Goal: Task Accomplishment & Management: Manage account settings

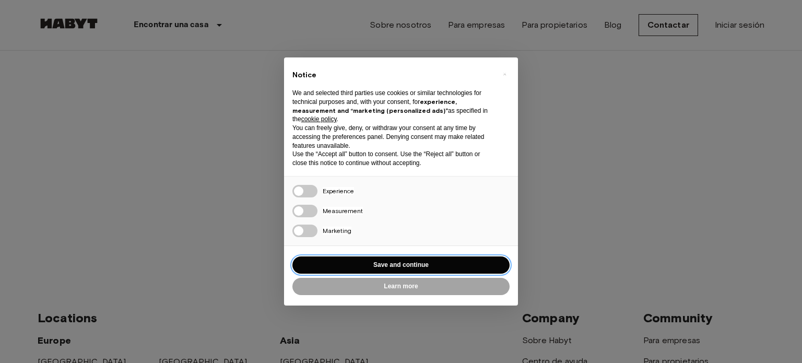
click at [381, 263] on button "Save and continue" at bounding box center [400, 264] width 217 height 17
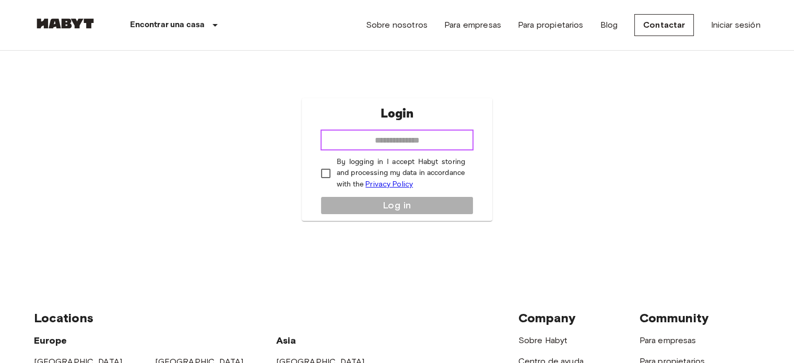
click at [385, 140] on input "email" at bounding box center [397, 139] width 153 height 21
type input "**********"
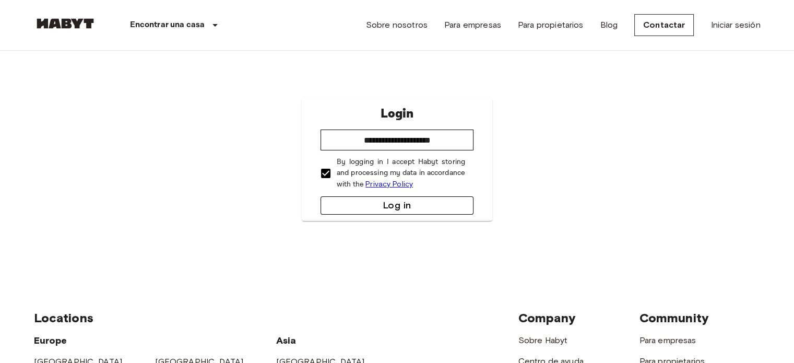
click at [349, 207] on button "Log in" at bounding box center [397, 205] width 153 height 18
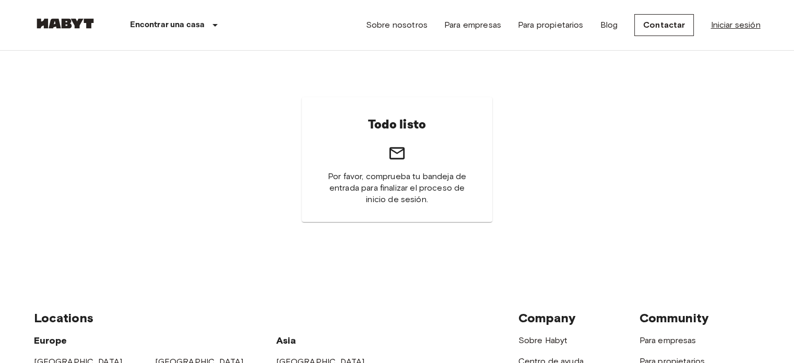
click at [755, 25] on link "Iniciar sesión" at bounding box center [736, 25] width 50 height 13
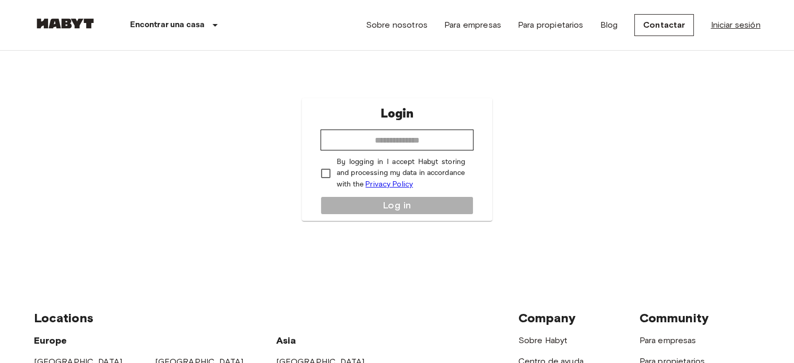
click at [739, 27] on link "Iniciar sesión" at bounding box center [736, 25] width 50 height 13
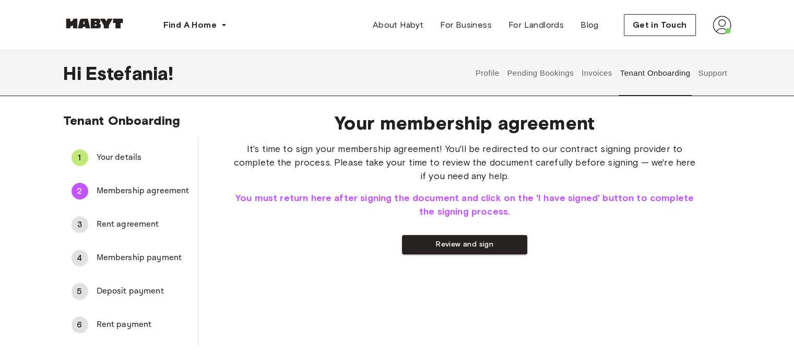
click at [129, 282] on div "5 Deposit payment" at bounding box center [130, 291] width 135 height 25
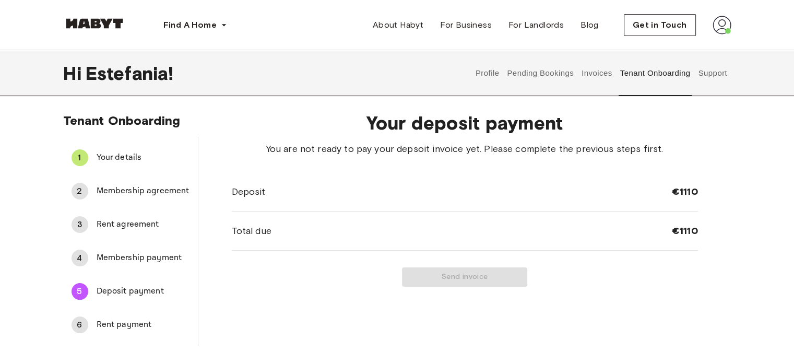
click at [133, 325] on span "Rent payment" at bounding box center [143, 324] width 93 height 13
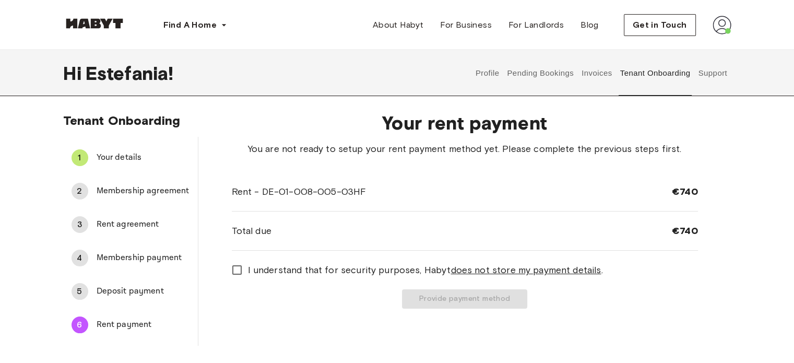
click at [134, 260] on span "Membership payment" at bounding box center [143, 258] width 93 height 13
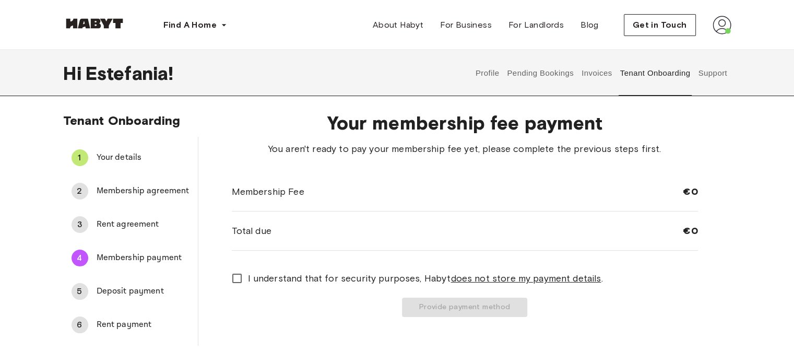
click at [135, 293] on span "Deposit payment" at bounding box center [143, 291] width 93 height 13
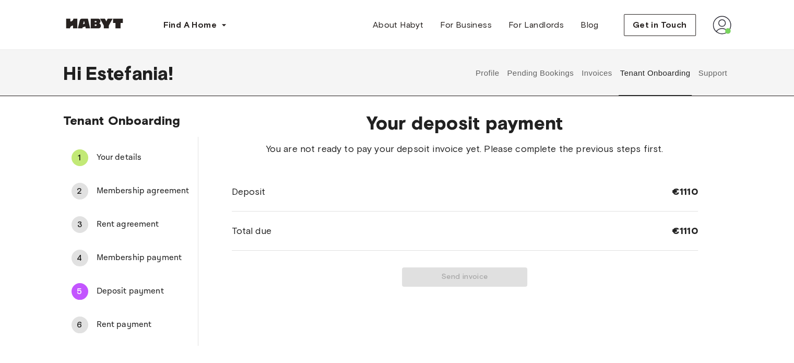
click at [135, 322] on span "Rent payment" at bounding box center [143, 324] width 93 height 13
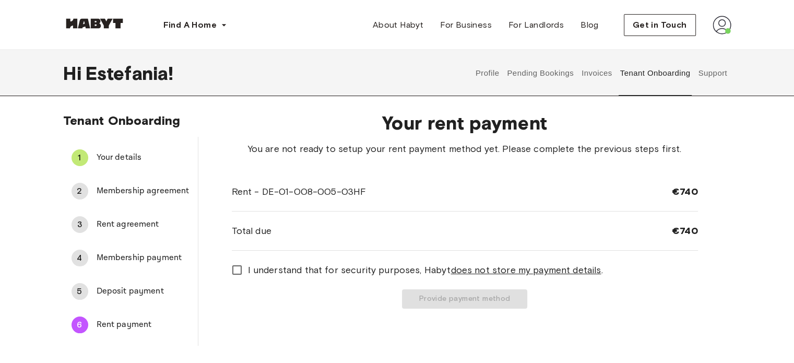
click at [135, 294] on span "Deposit payment" at bounding box center [143, 291] width 93 height 13
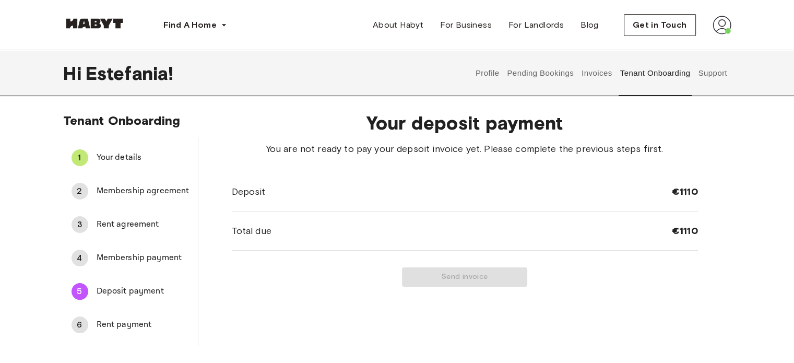
click at [144, 322] on span "Rent payment" at bounding box center [143, 324] width 93 height 13
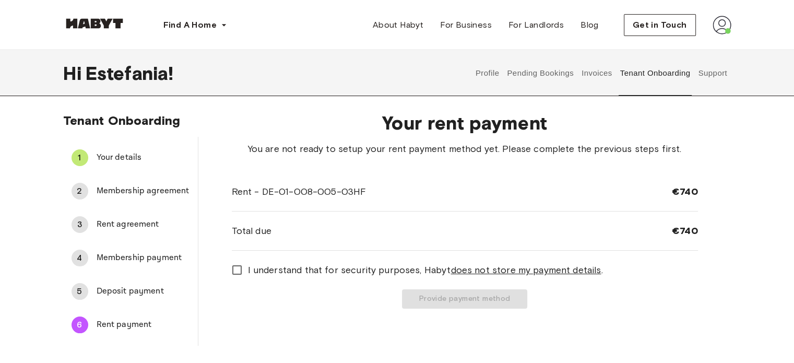
click at [143, 293] on span "Deposit payment" at bounding box center [143, 291] width 93 height 13
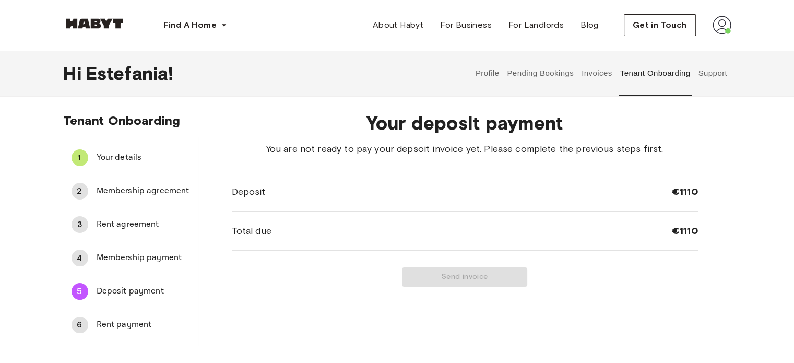
click at [137, 189] on span "Membership agreement" at bounding box center [143, 191] width 93 height 13
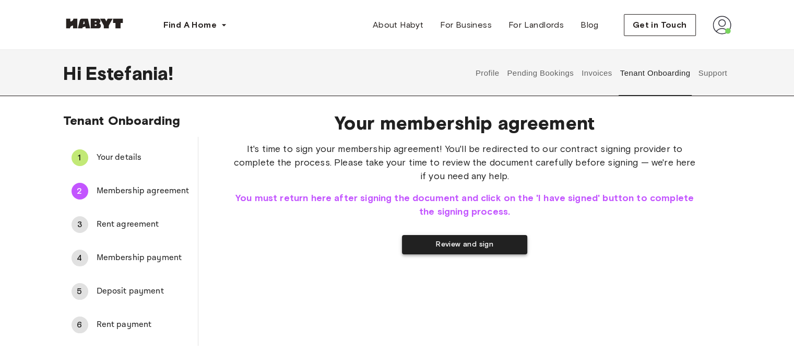
click at [446, 242] on button "Review and sign" at bounding box center [464, 244] width 125 height 19
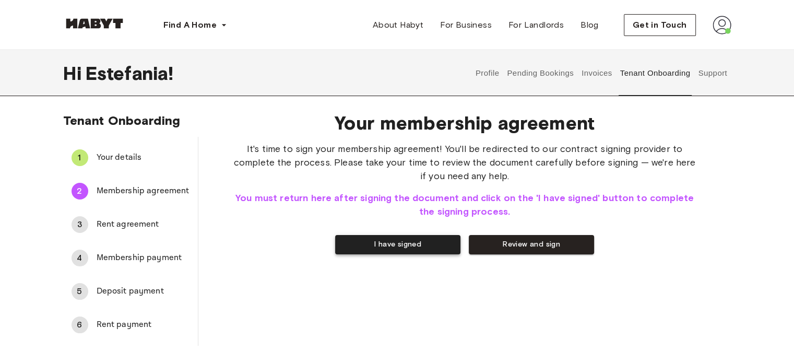
click at [403, 247] on button "I have signed" at bounding box center [397, 244] width 125 height 19
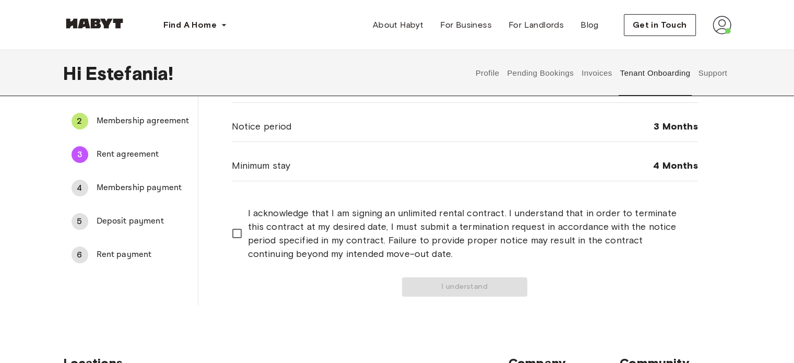
scroll to position [52, 0]
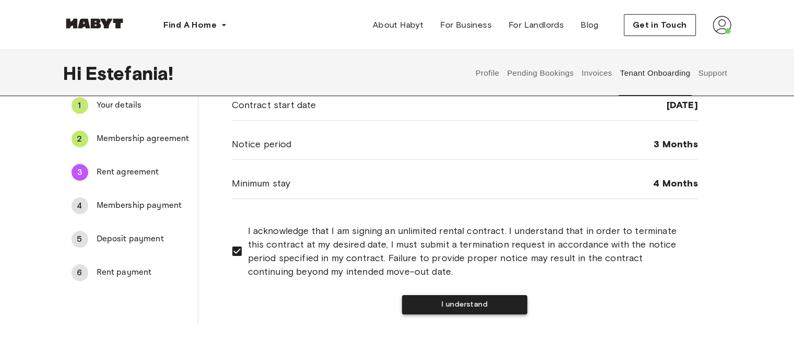
click at [434, 302] on button "I understand" at bounding box center [464, 304] width 125 height 19
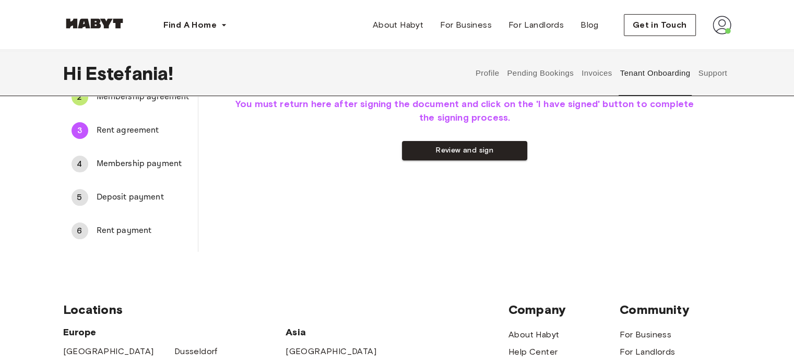
scroll to position [0, 0]
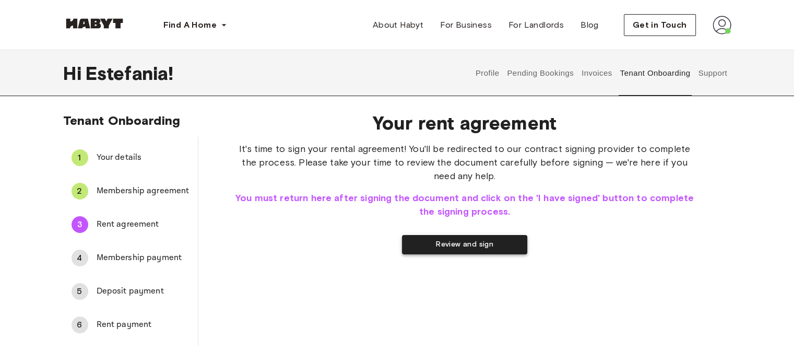
click at [450, 244] on button "Review and sign" at bounding box center [464, 244] width 125 height 19
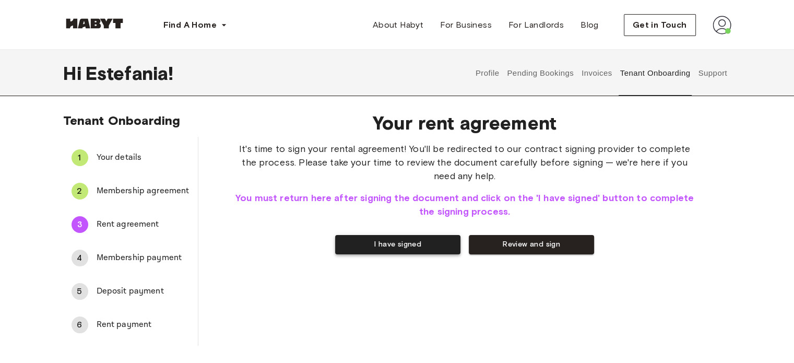
click at [418, 244] on button "I have signed" at bounding box center [397, 244] width 125 height 19
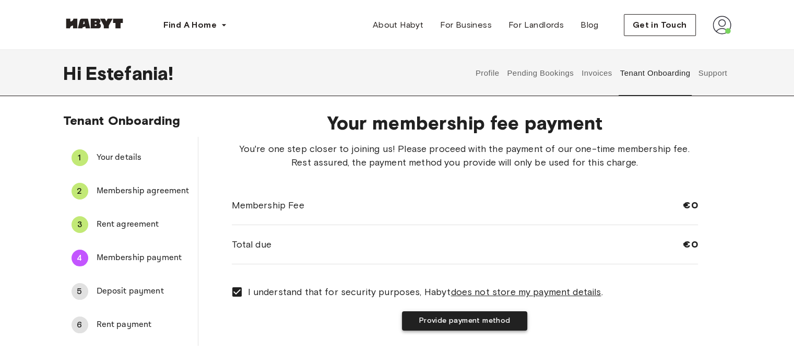
click at [468, 322] on button "Provide payment method" at bounding box center [464, 320] width 125 height 19
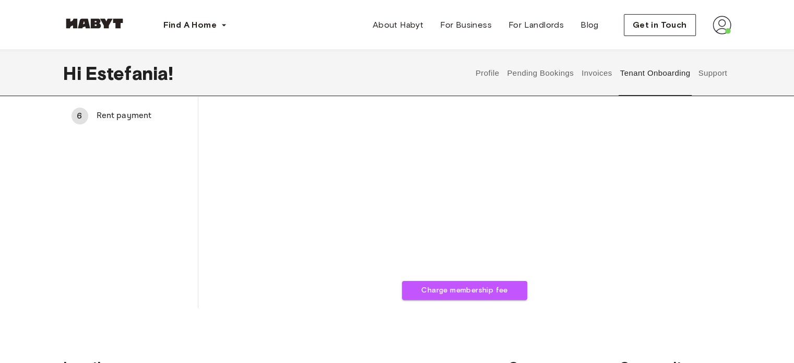
scroll to position [157, 0]
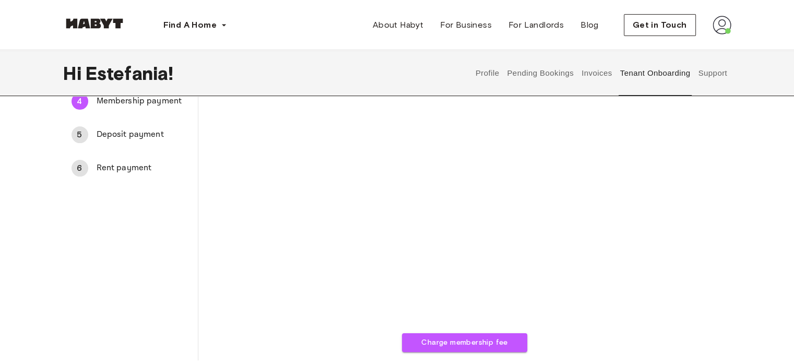
click at [123, 131] on span "Deposit payment" at bounding box center [143, 134] width 93 height 13
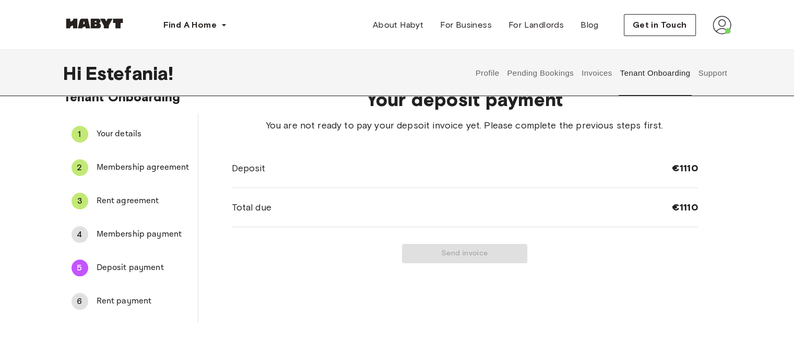
scroll to position [0, 0]
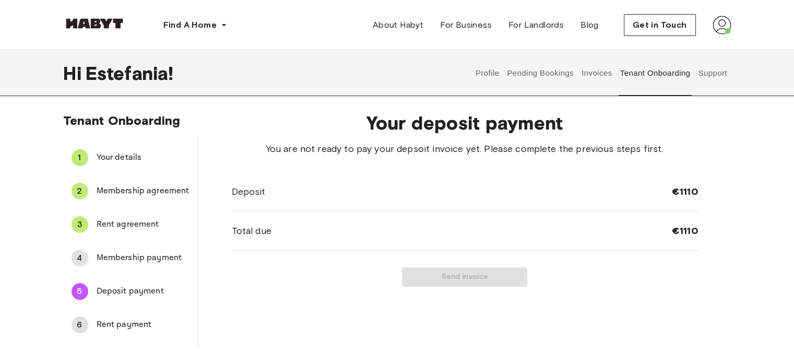
click at [134, 326] on span "Rent payment" at bounding box center [143, 324] width 93 height 13
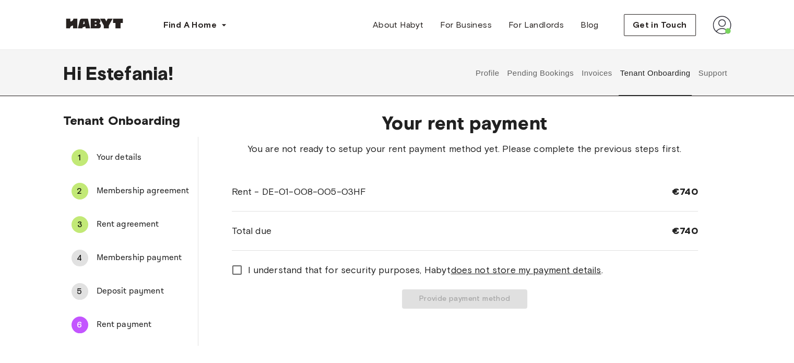
click at [134, 262] on span "Membership payment" at bounding box center [143, 258] width 93 height 13
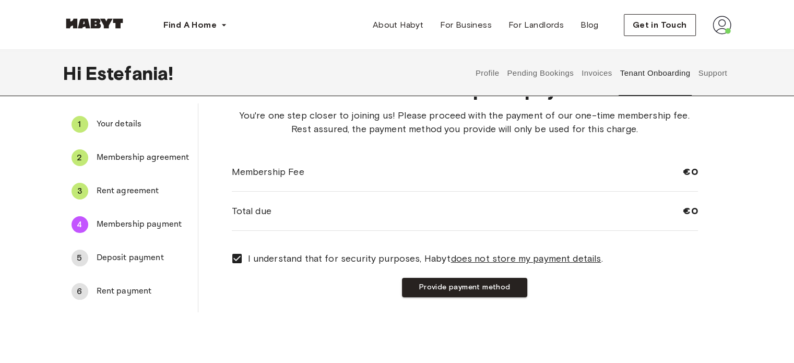
scroll to position [52, 0]
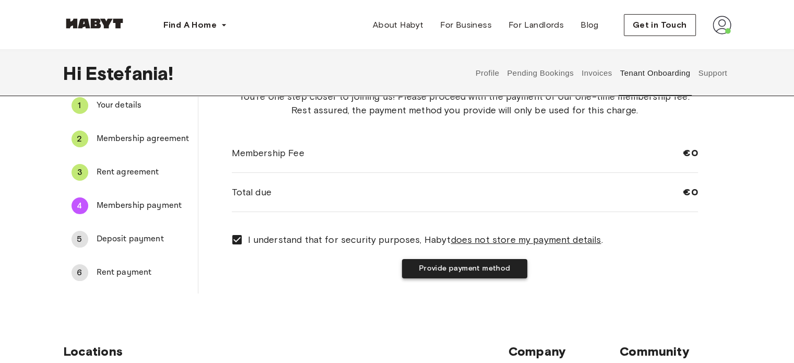
click at [430, 265] on button "Provide payment method" at bounding box center [464, 268] width 125 height 19
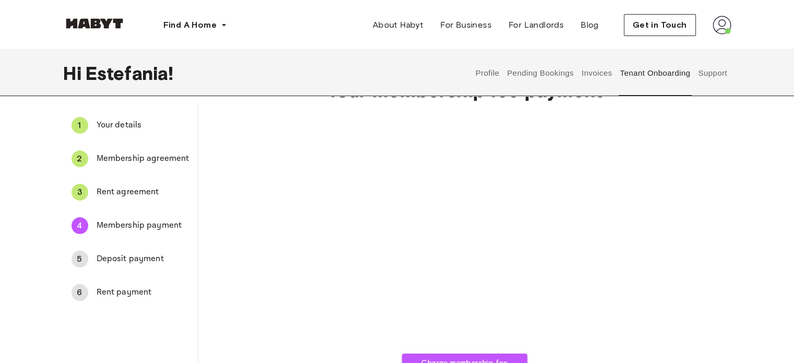
scroll to position [0, 0]
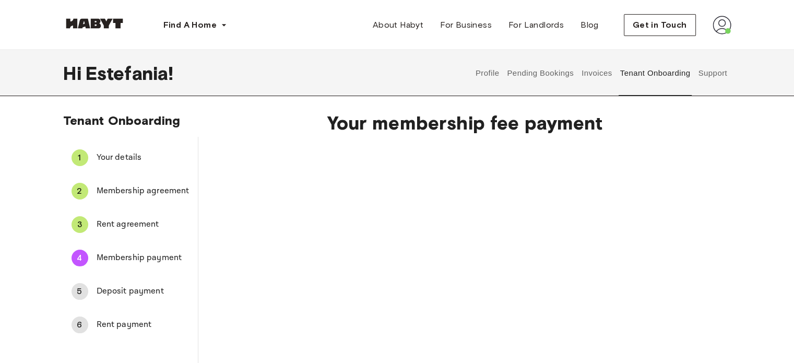
click at [345, 224] on div "Charge membership fee" at bounding box center [465, 273] width 466 height 263
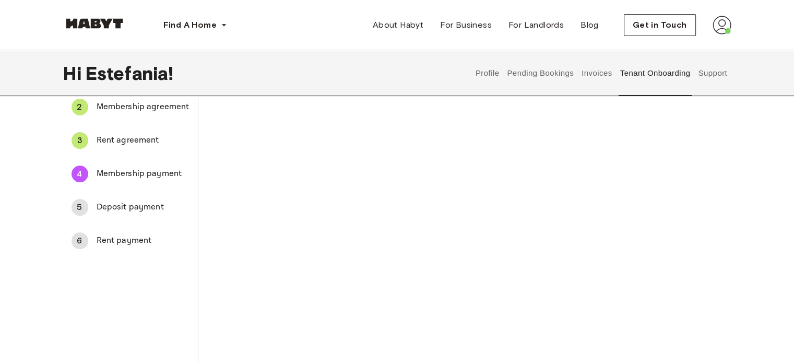
scroll to position [84, 0]
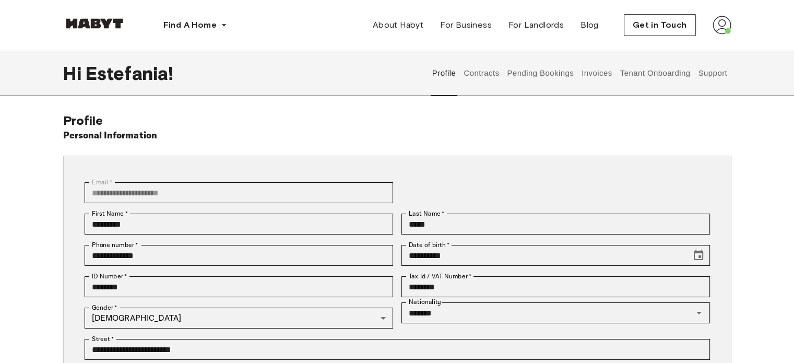
click at [625, 77] on button "Tenant Onboarding" at bounding box center [655, 73] width 73 height 46
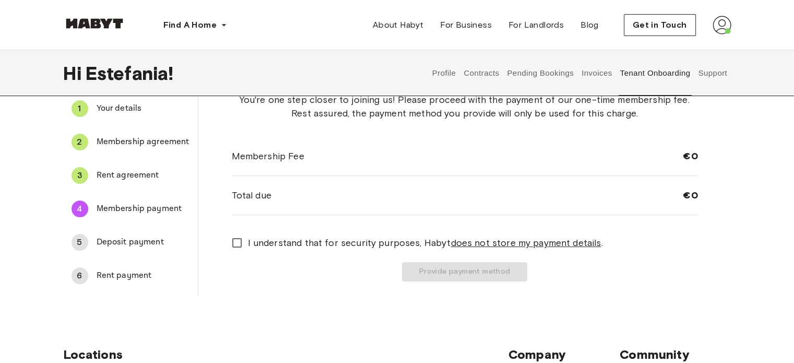
scroll to position [104, 0]
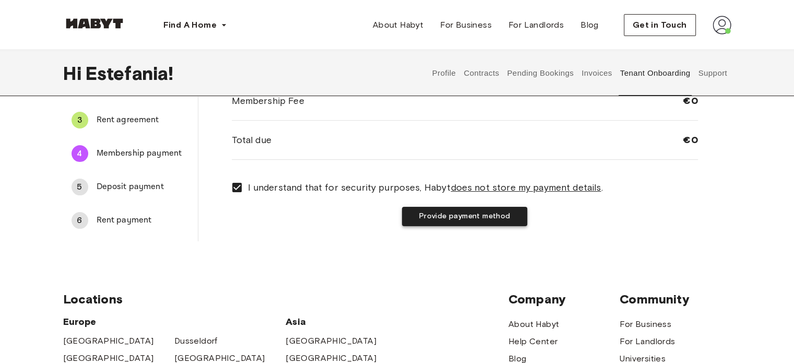
click at [436, 219] on button "Provide payment method" at bounding box center [464, 216] width 125 height 19
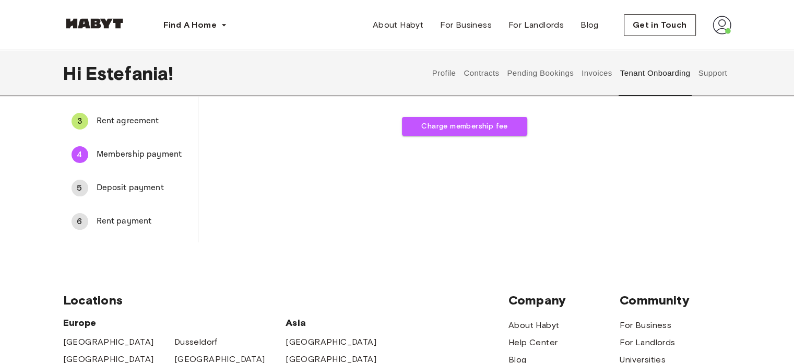
scroll to position [0, 0]
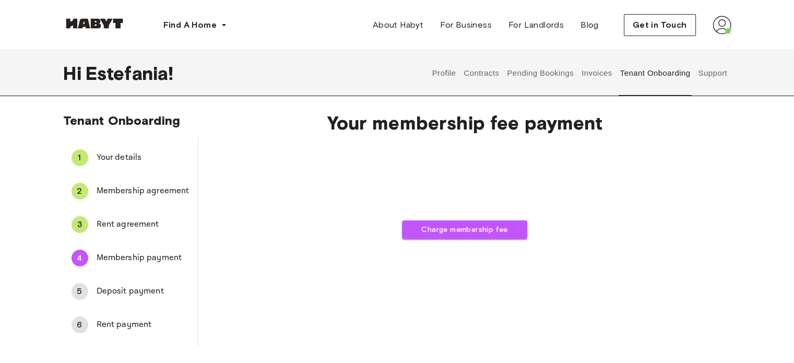
click at [115, 226] on span "Rent agreement" at bounding box center [143, 224] width 93 height 13
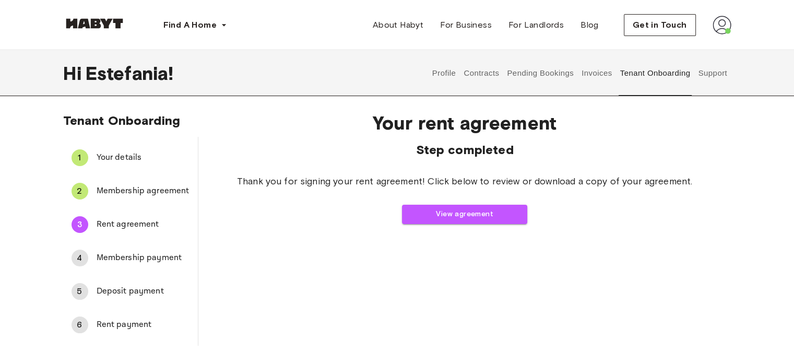
click at [123, 252] on span "Membership payment" at bounding box center [143, 258] width 93 height 13
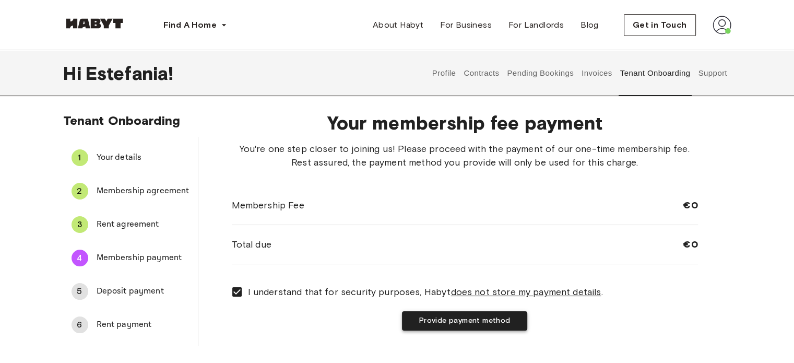
click at [418, 320] on button "Provide payment method" at bounding box center [464, 320] width 125 height 19
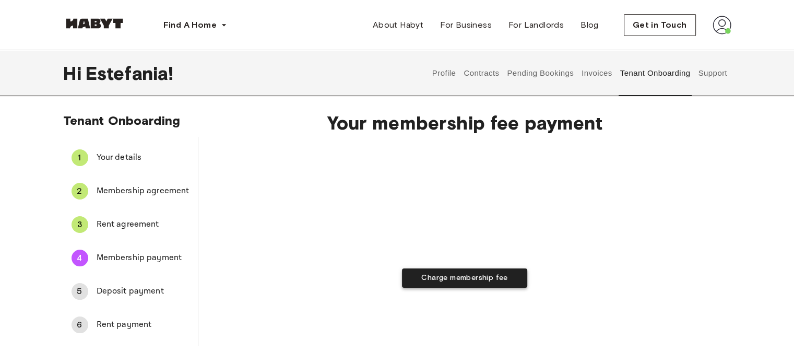
click at [431, 277] on button "Charge membership fee" at bounding box center [464, 277] width 125 height 19
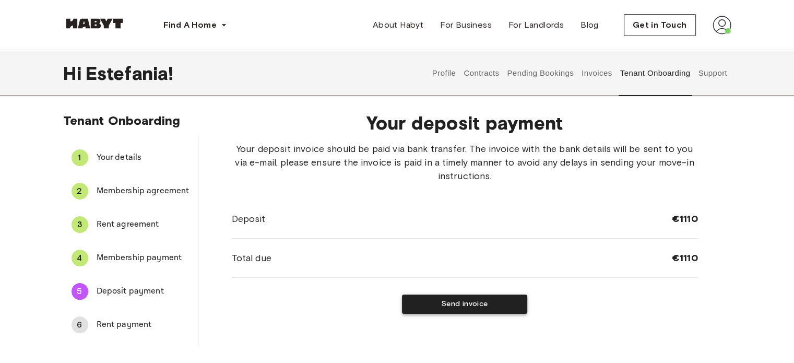
click at [501, 307] on button "Send invoice" at bounding box center [464, 303] width 125 height 19
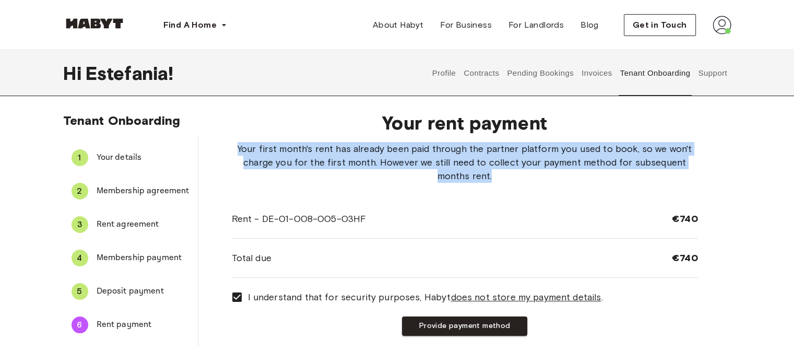
drag, startPoint x: 237, startPoint y: 145, endPoint x: 533, endPoint y: 177, distance: 297.3
click at [533, 177] on span "Your first month's rent has already been paid through the partner platform you …" at bounding box center [465, 162] width 466 height 41
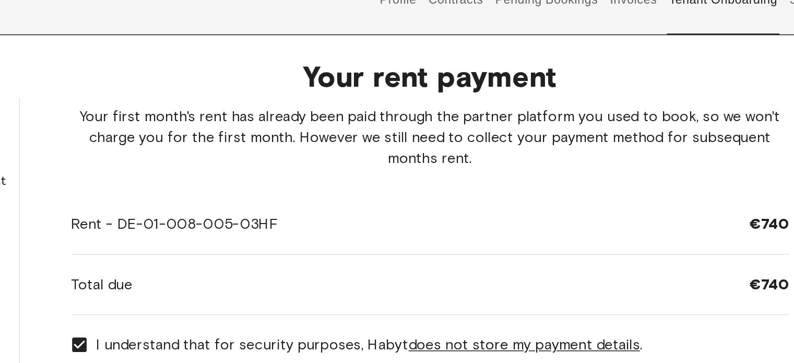
click at [529, 208] on div "Rent - DE-01-008-005-03HF €740" at bounding box center [465, 218] width 466 height 39
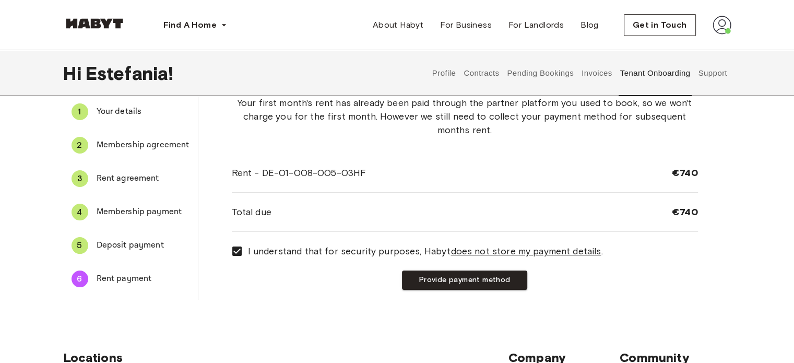
scroll to position [52, 0]
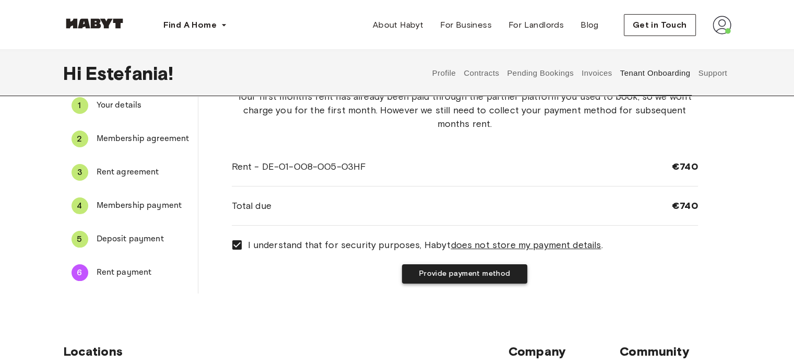
click at [465, 277] on button "Provide payment method" at bounding box center [464, 273] width 125 height 19
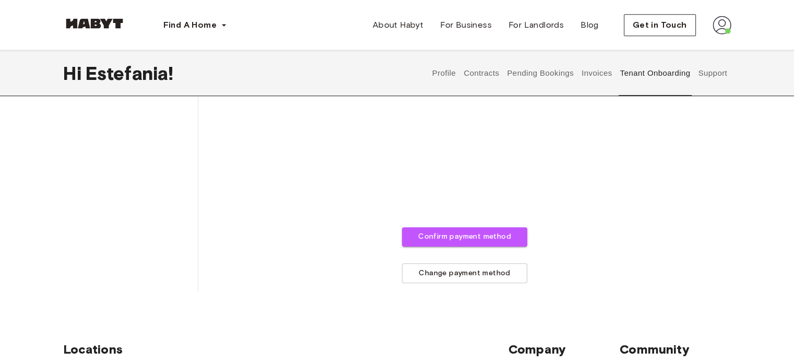
scroll to position [499, 0]
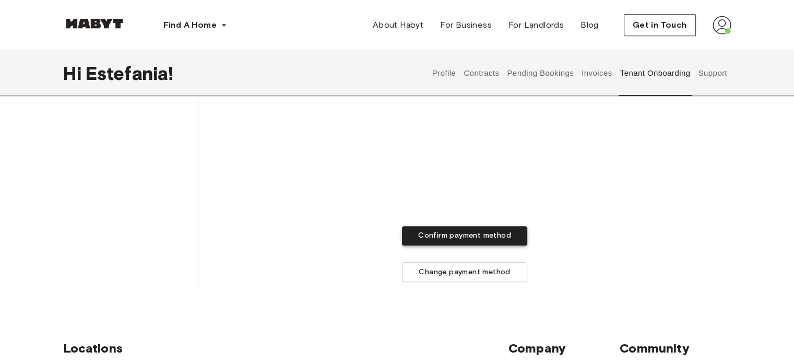
click at [427, 233] on button "Confirm payment method" at bounding box center [464, 235] width 125 height 19
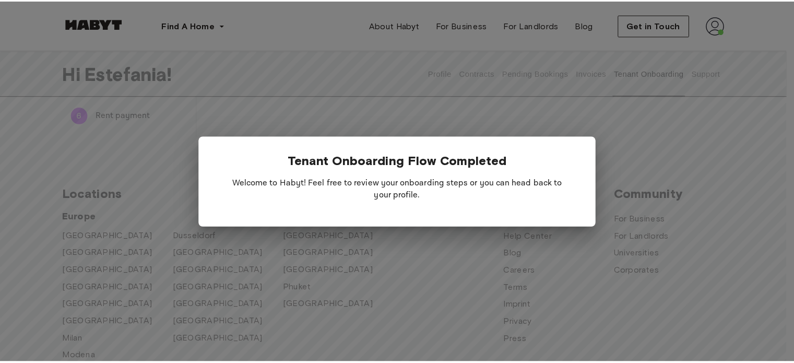
scroll to position [170, 0]
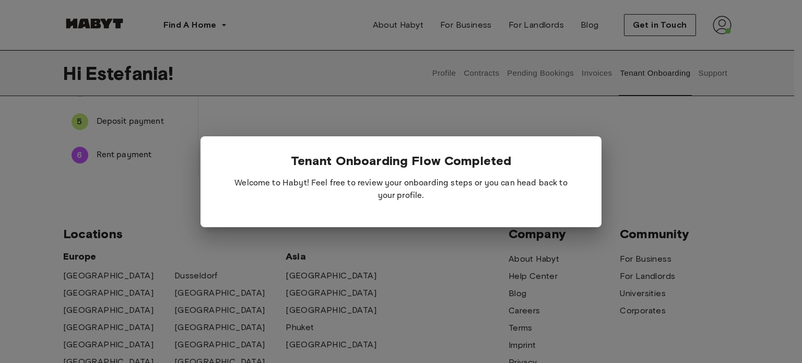
click at [322, 100] on div at bounding box center [401, 181] width 802 height 363
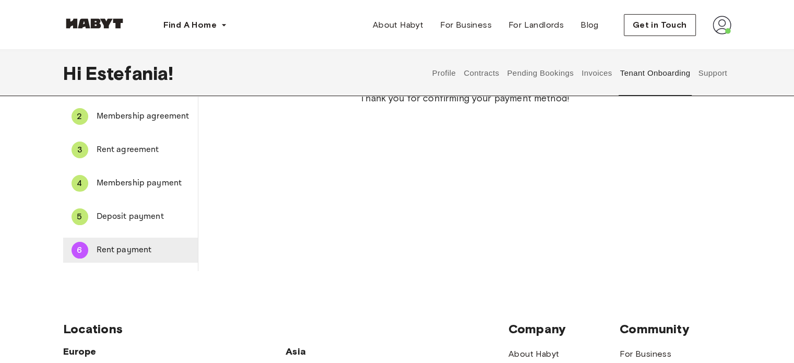
scroll to position [0, 0]
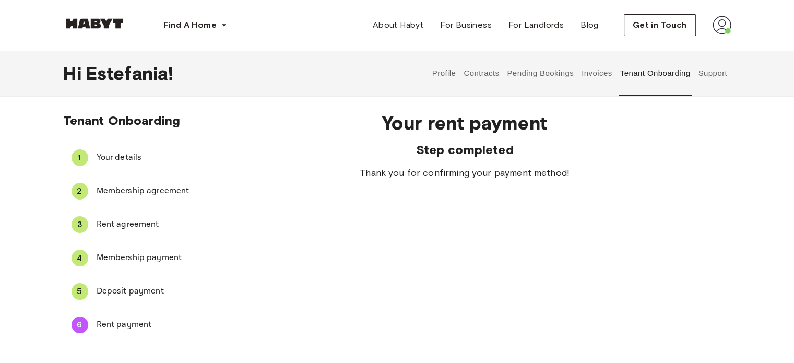
click at [529, 72] on button "Pending Bookings" at bounding box center [540, 73] width 69 height 46
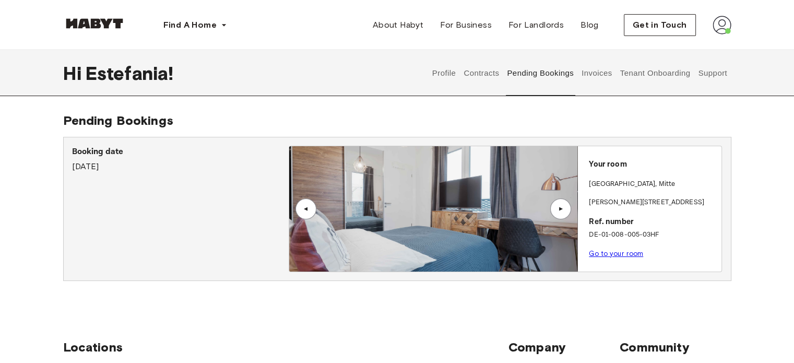
click at [462, 201] on img at bounding box center [433, 208] width 288 height 125
click at [486, 202] on img at bounding box center [433, 208] width 288 height 125
click at [604, 255] on link "Go to your room" at bounding box center [616, 254] width 54 height 8
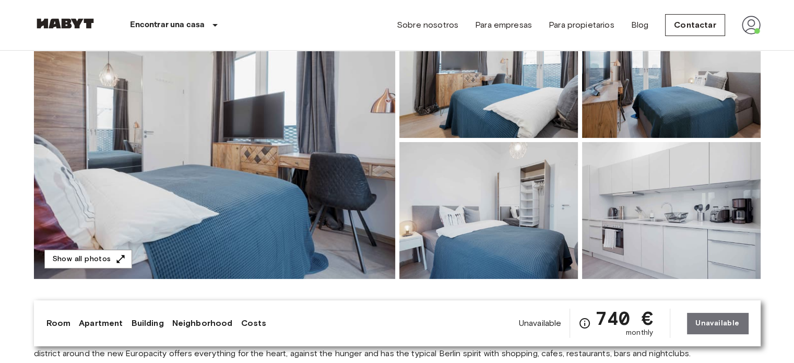
scroll to position [133, 0]
click at [325, 139] on img at bounding box center [214, 141] width 361 height 278
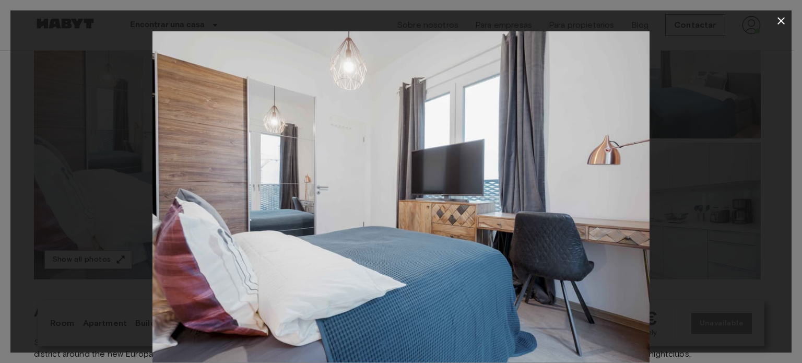
click at [692, 229] on div at bounding box center [400, 196] width 781 height 331
click at [781, 19] on icon "button" at bounding box center [781, 21] width 13 height 13
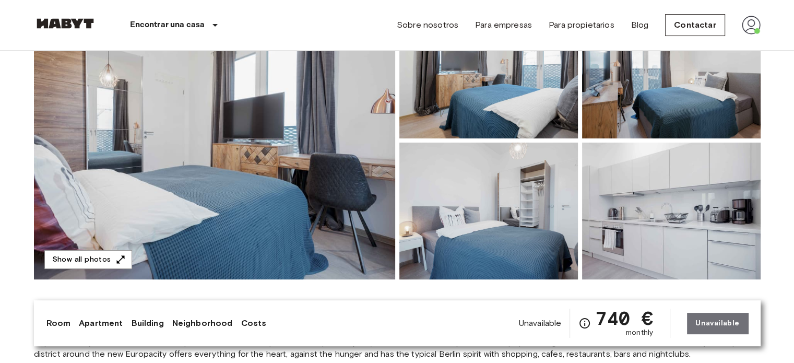
click at [487, 110] on img at bounding box center [488, 70] width 179 height 137
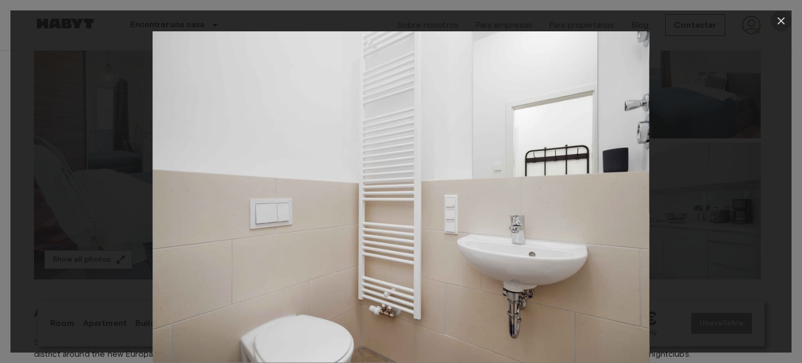
click at [779, 19] on icon "button" at bounding box center [780, 20] width 7 height 7
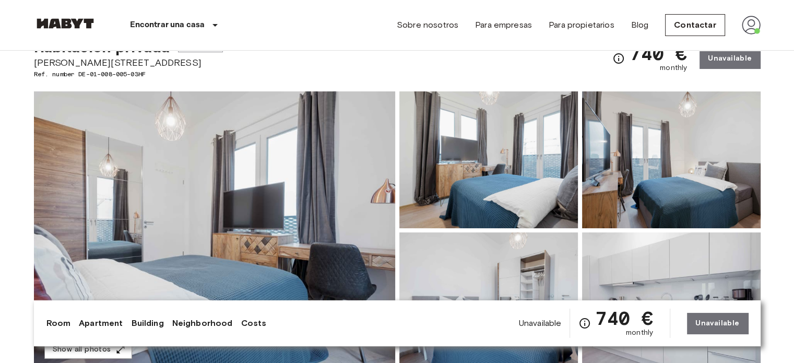
scroll to position [0, 0]
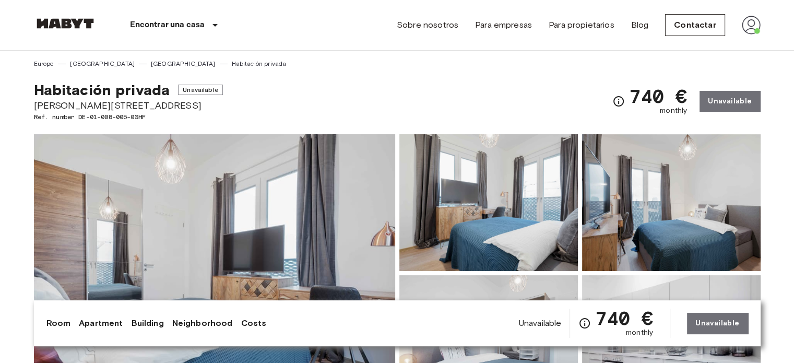
click at [742, 26] on img at bounding box center [751, 25] width 19 height 19
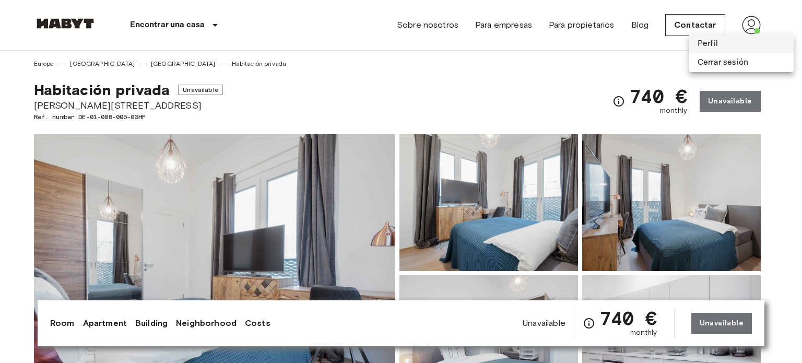
click at [727, 48] on li "Perfil" at bounding box center [741, 43] width 104 height 19
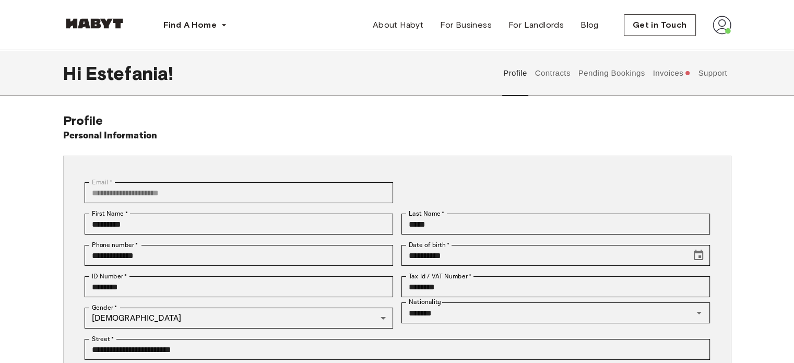
click at [661, 72] on button "Invoices" at bounding box center [672, 73] width 40 height 46
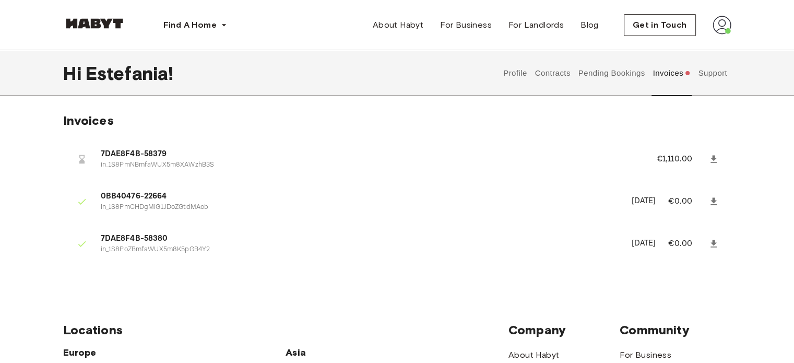
click at [714, 70] on button "Support" at bounding box center [713, 73] width 32 height 46
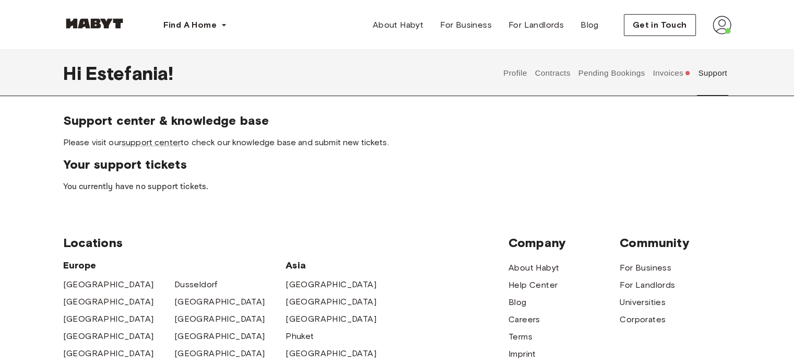
click at [600, 75] on button "Pending Bookings" at bounding box center [611, 73] width 69 height 46
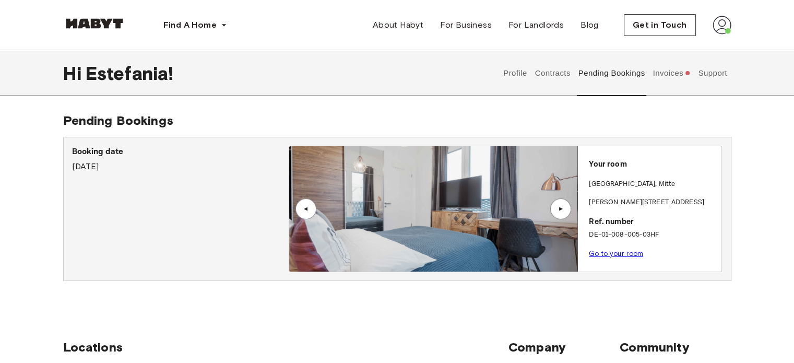
click at [660, 72] on button "Invoices" at bounding box center [672, 73] width 40 height 46
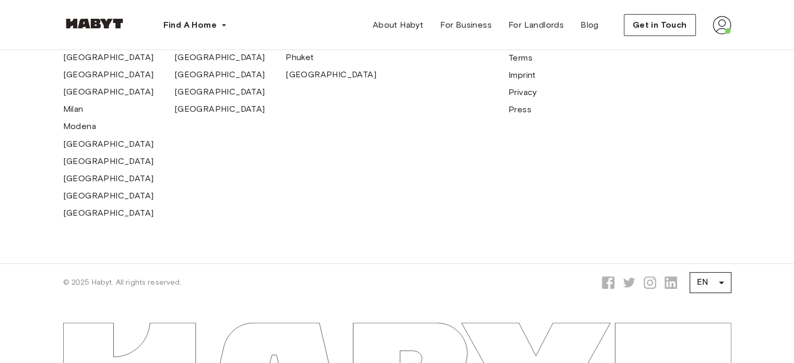
scroll to position [409, 0]
